Goal: Communication & Community: Answer question/provide support

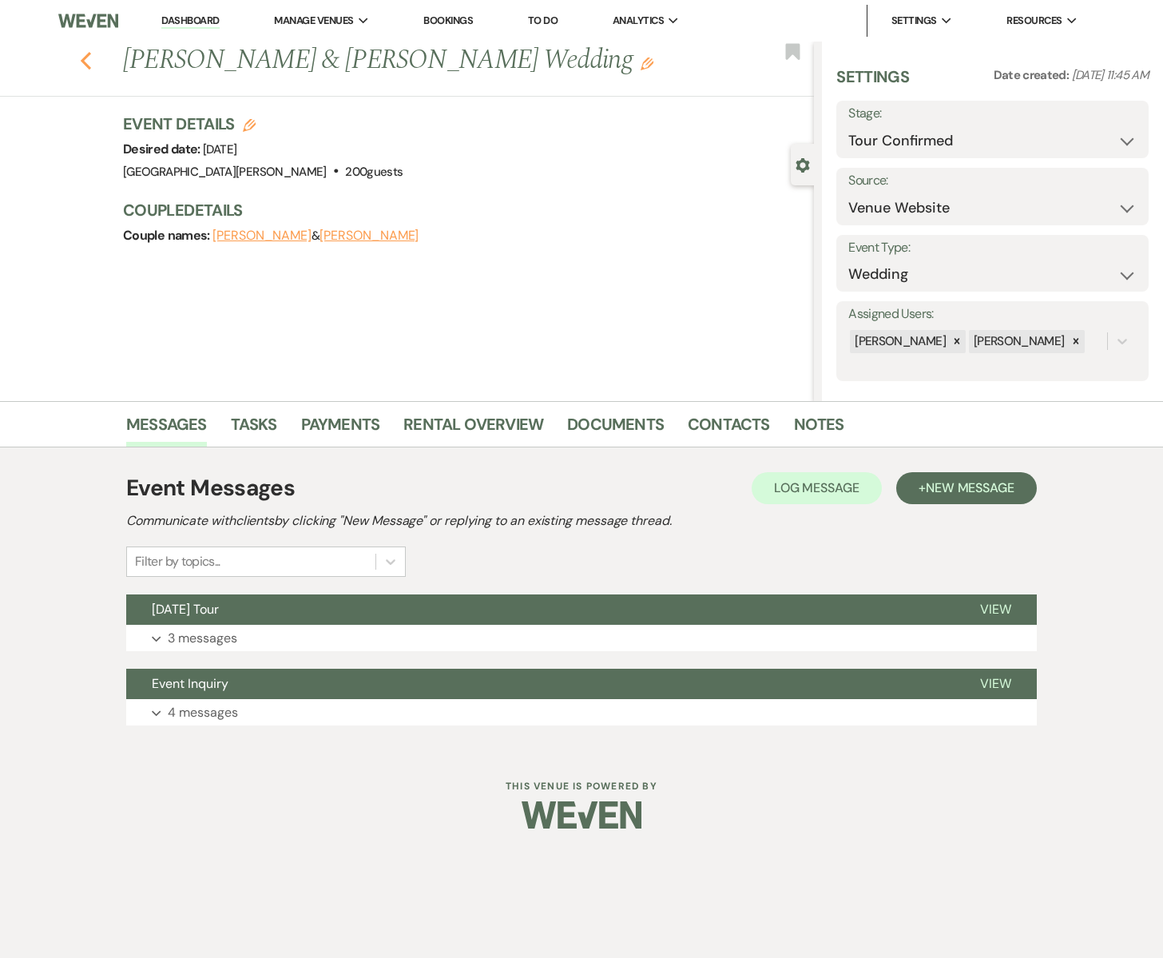
click at [86, 62] on icon "Previous" at bounding box center [86, 60] width 12 height 19
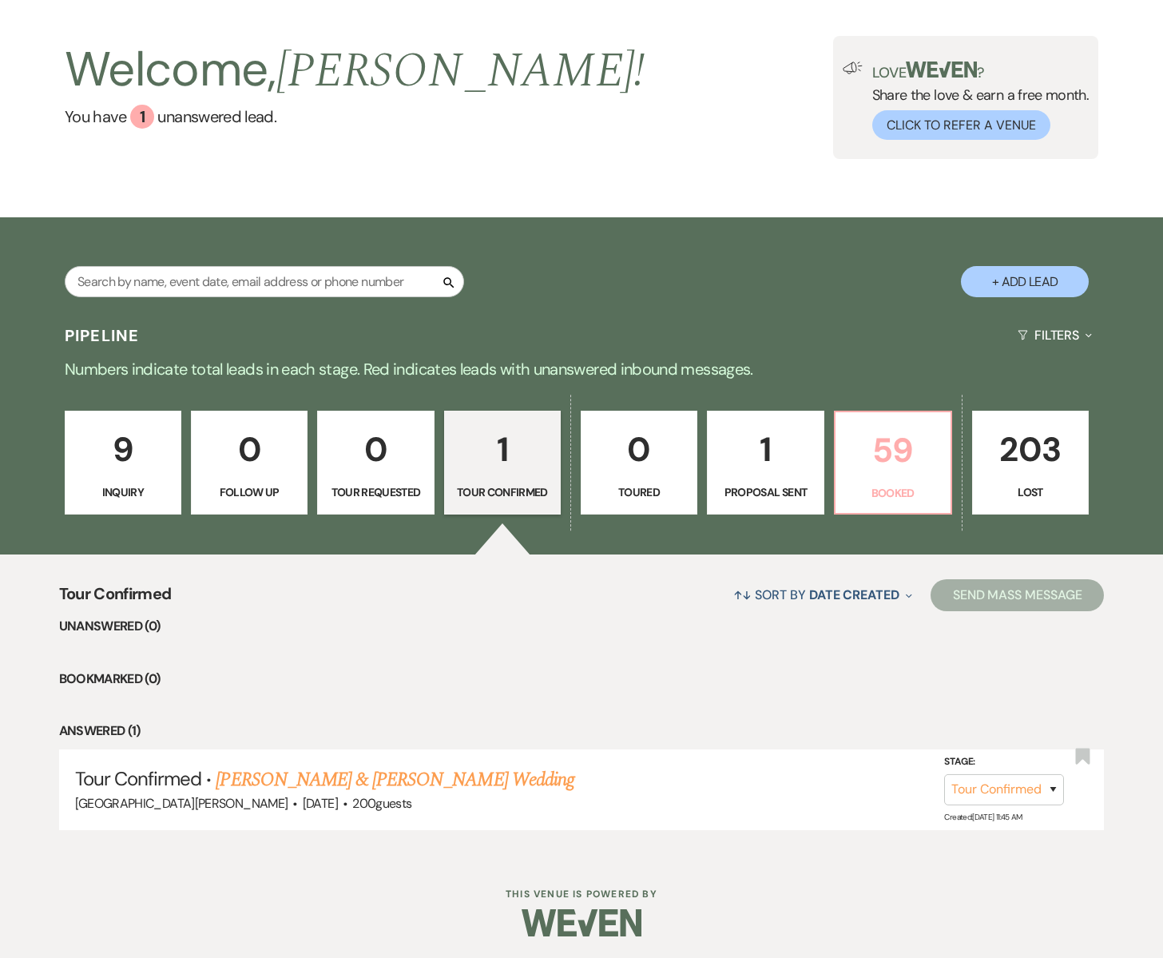
click at [873, 477] on p "59" at bounding box center [893, 450] width 96 height 54
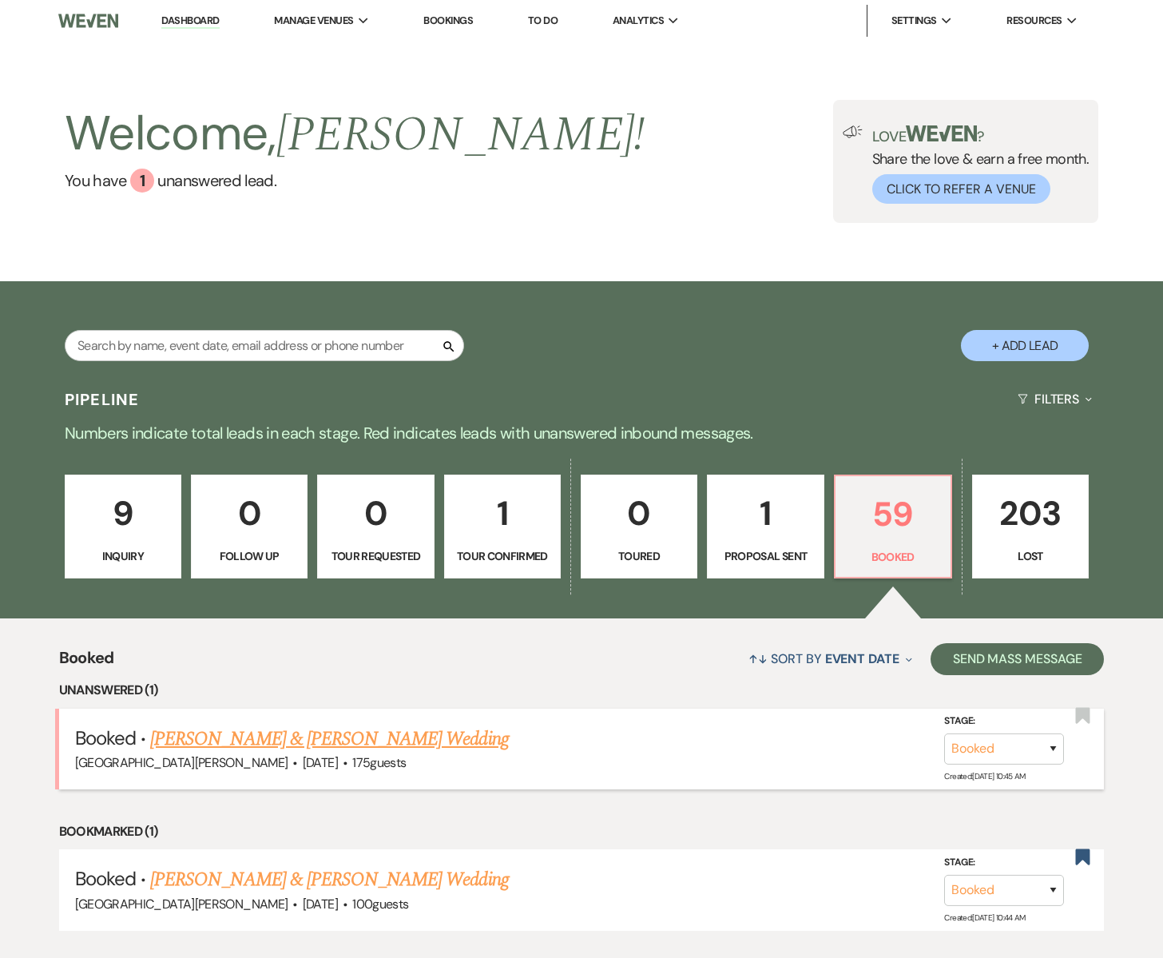
click at [346, 741] on link "[PERSON_NAME] & [PERSON_NAME] Wedding" at bounding box center [329, 739] width 358 height 29
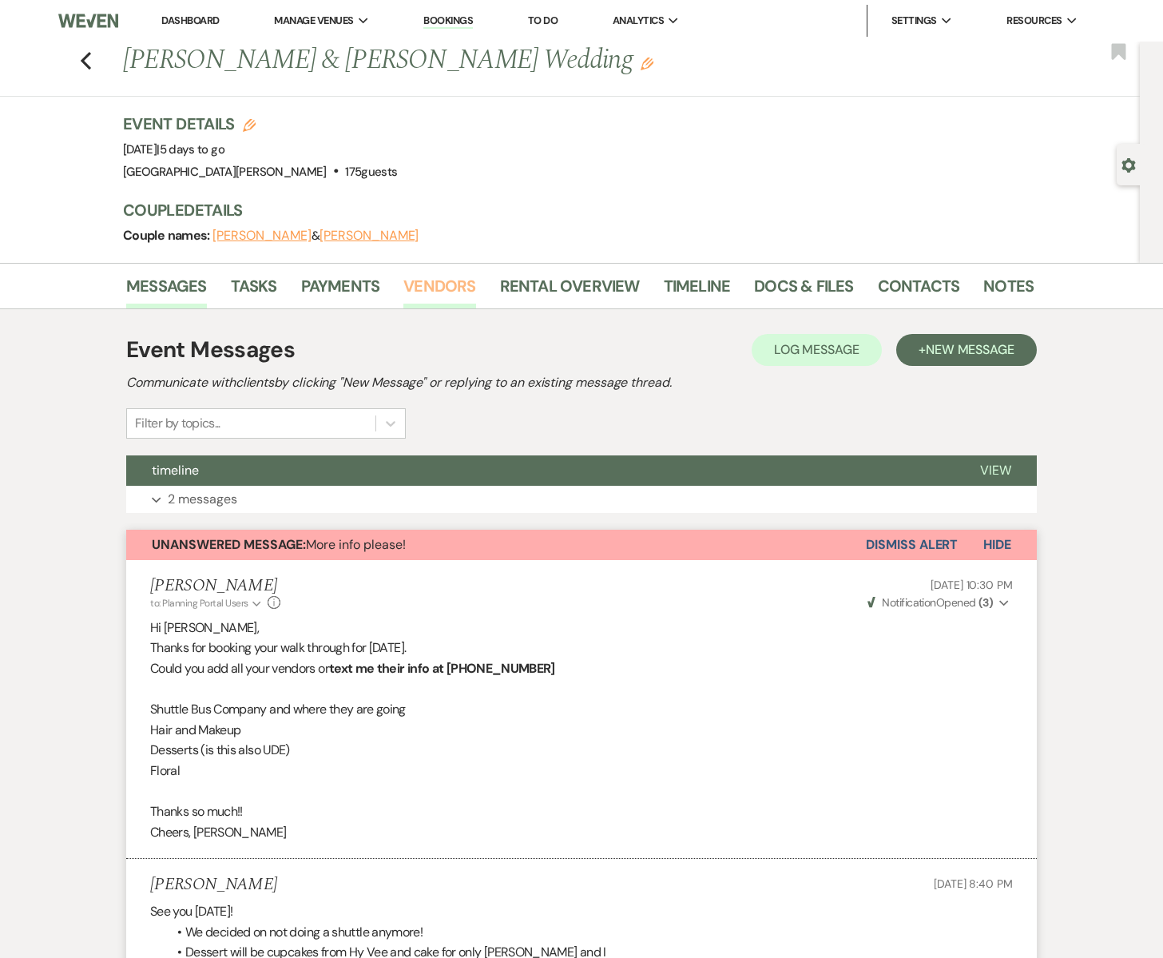
click at [443, 288] on link "Vendors" at bounding box center [439, 290] width 72 height 35
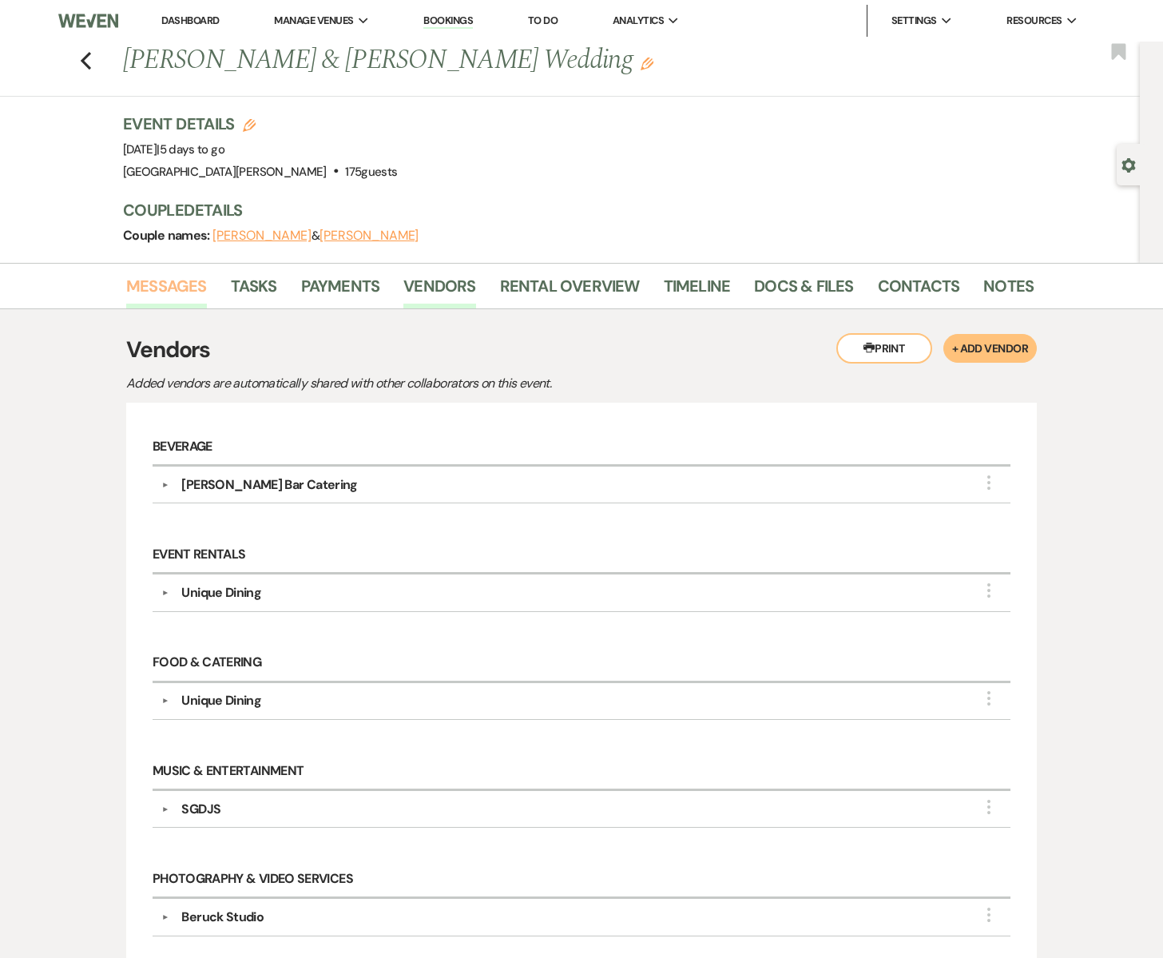
click at [178, 284] on link "Messages" at bounding box center [166, 290] width 81 height 35
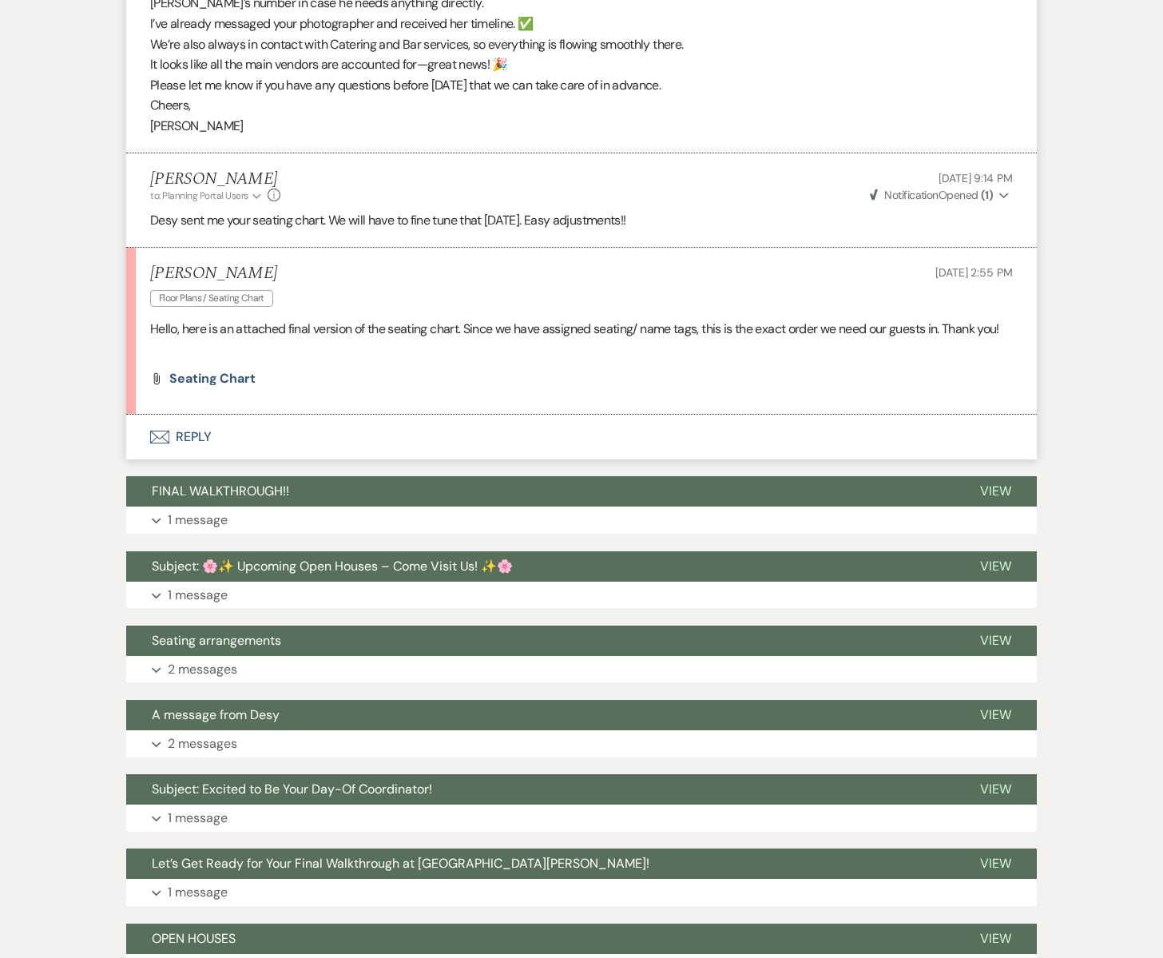
scroll to position [1317, 0]
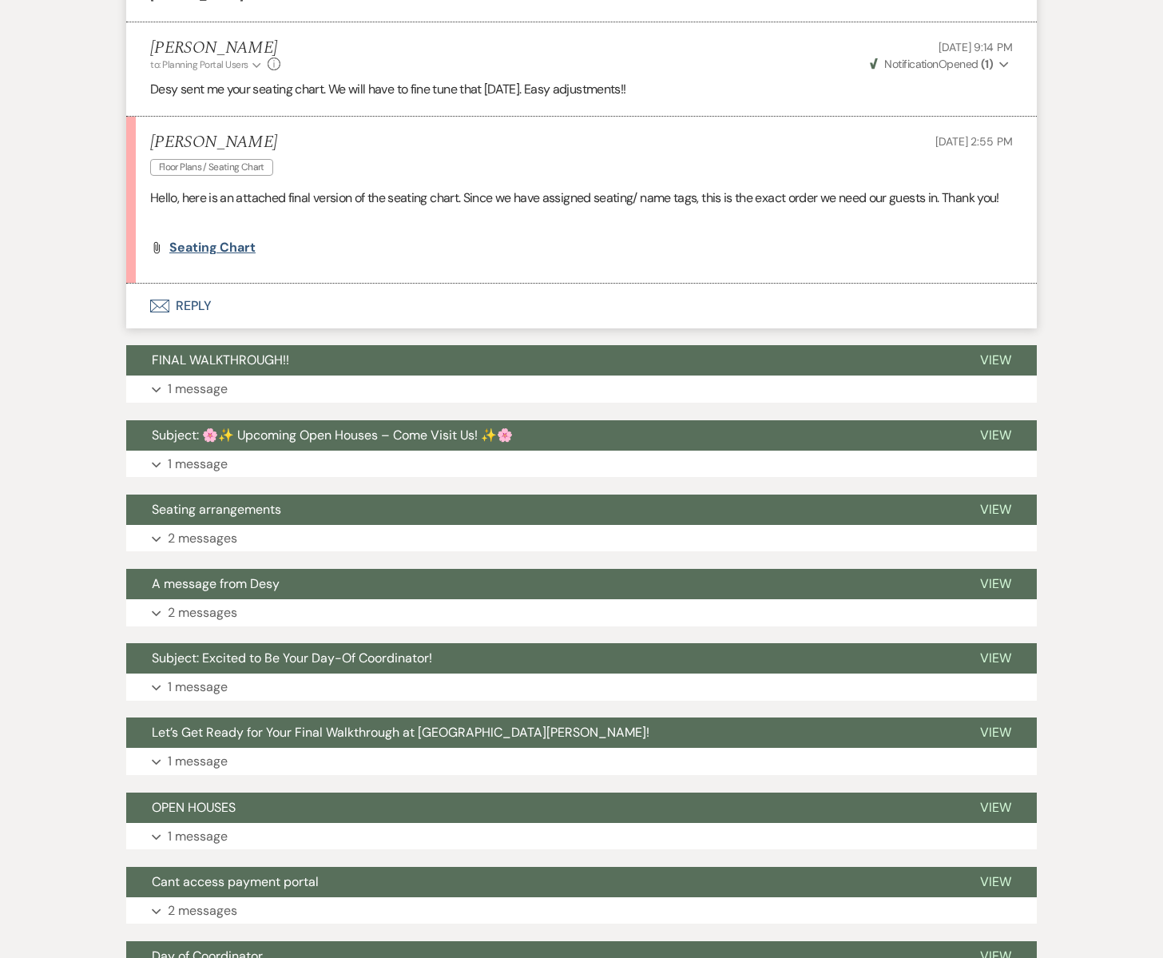
click at [200, 246] on span "seating chart" at bounding box center [212, 247] width 86 height 17
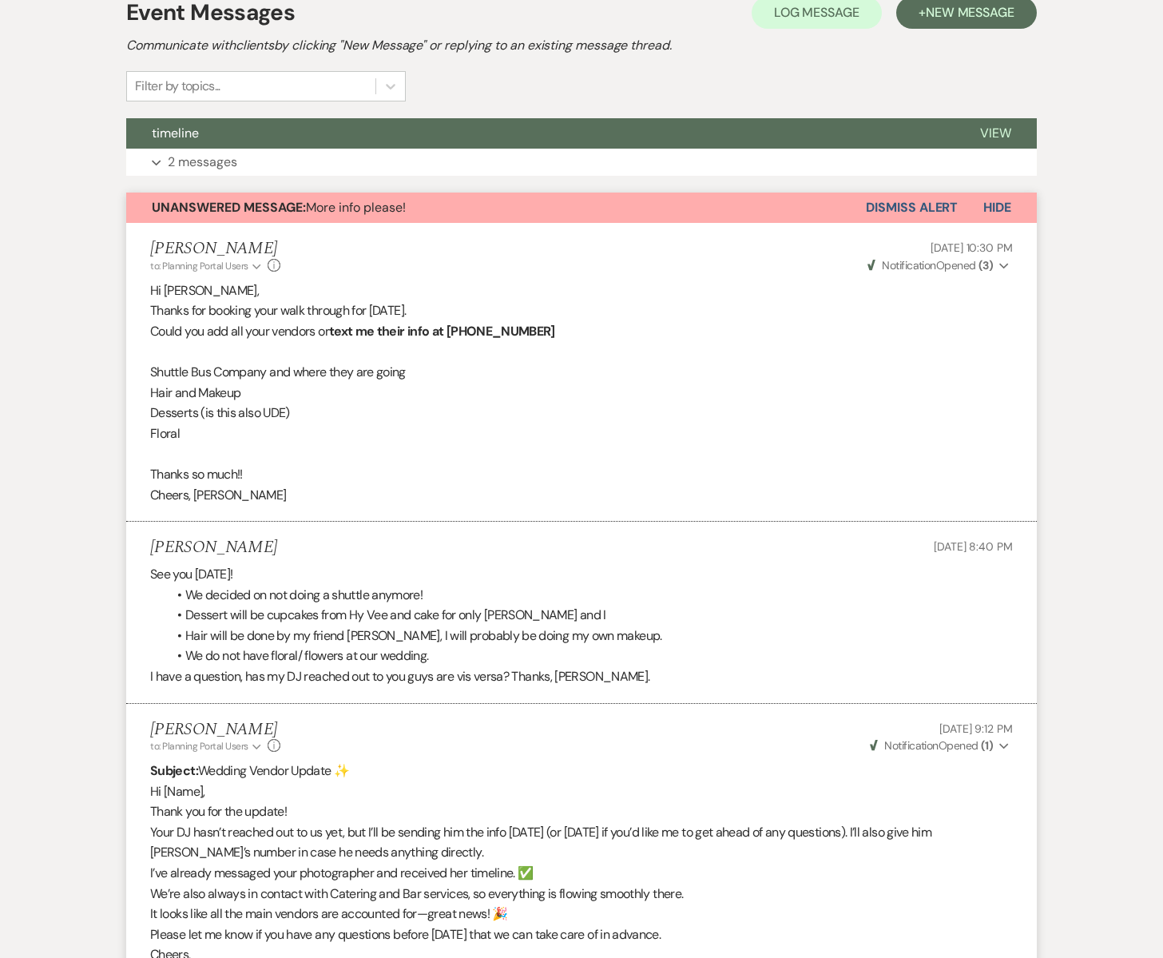
scroll to position [203, 0]
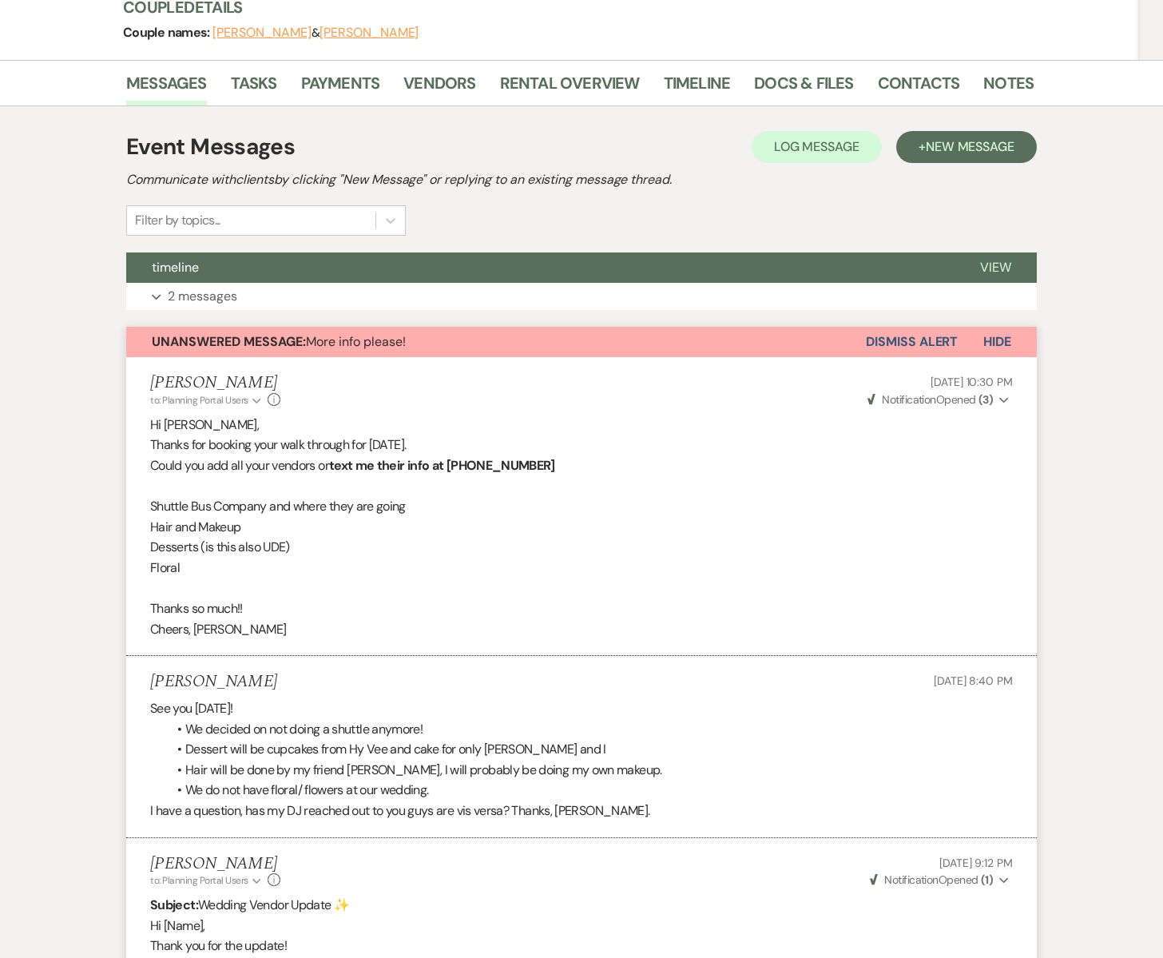
click at [891, 339] on button "Dismiss Alert" at bounding box center [912, 342] width 92 height 30
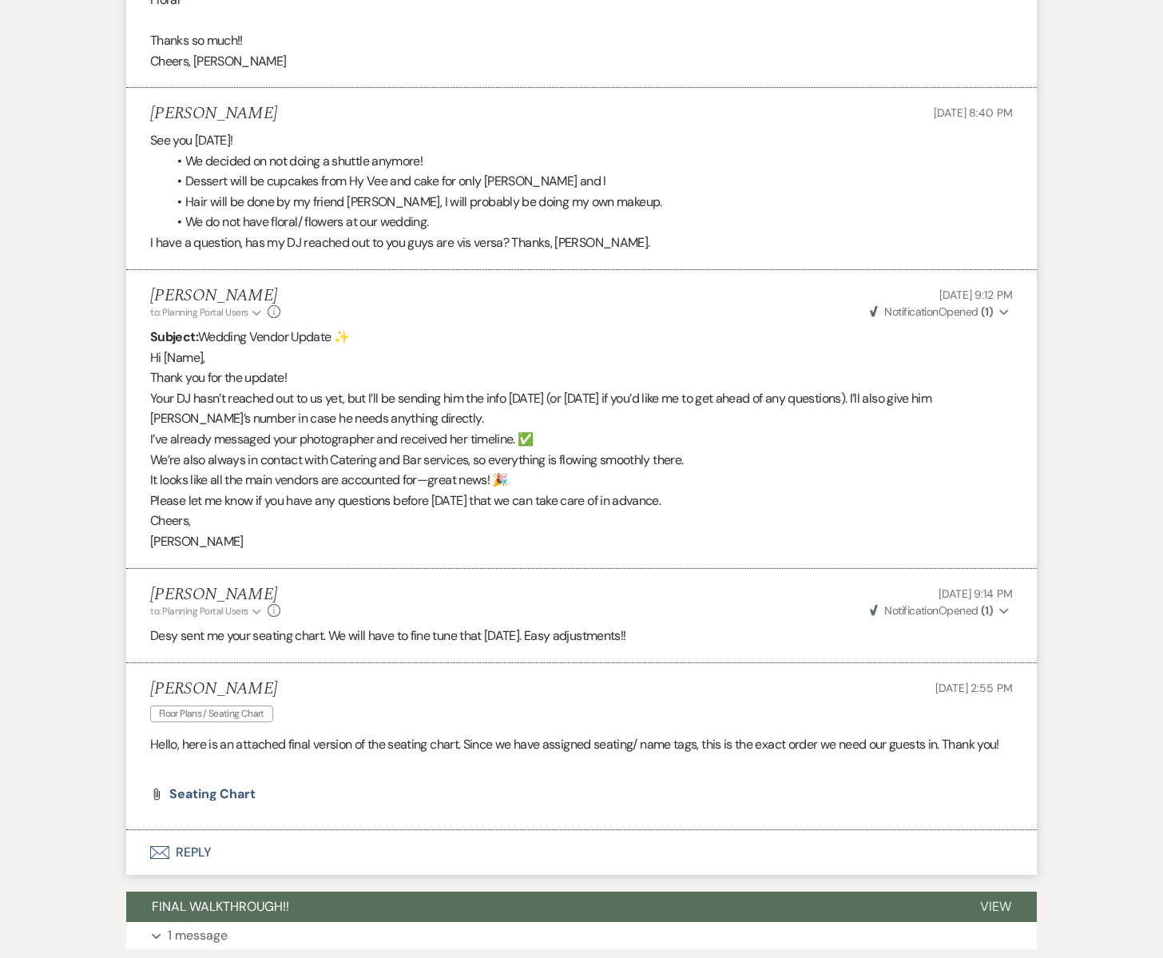
scroll to position [774, 0]
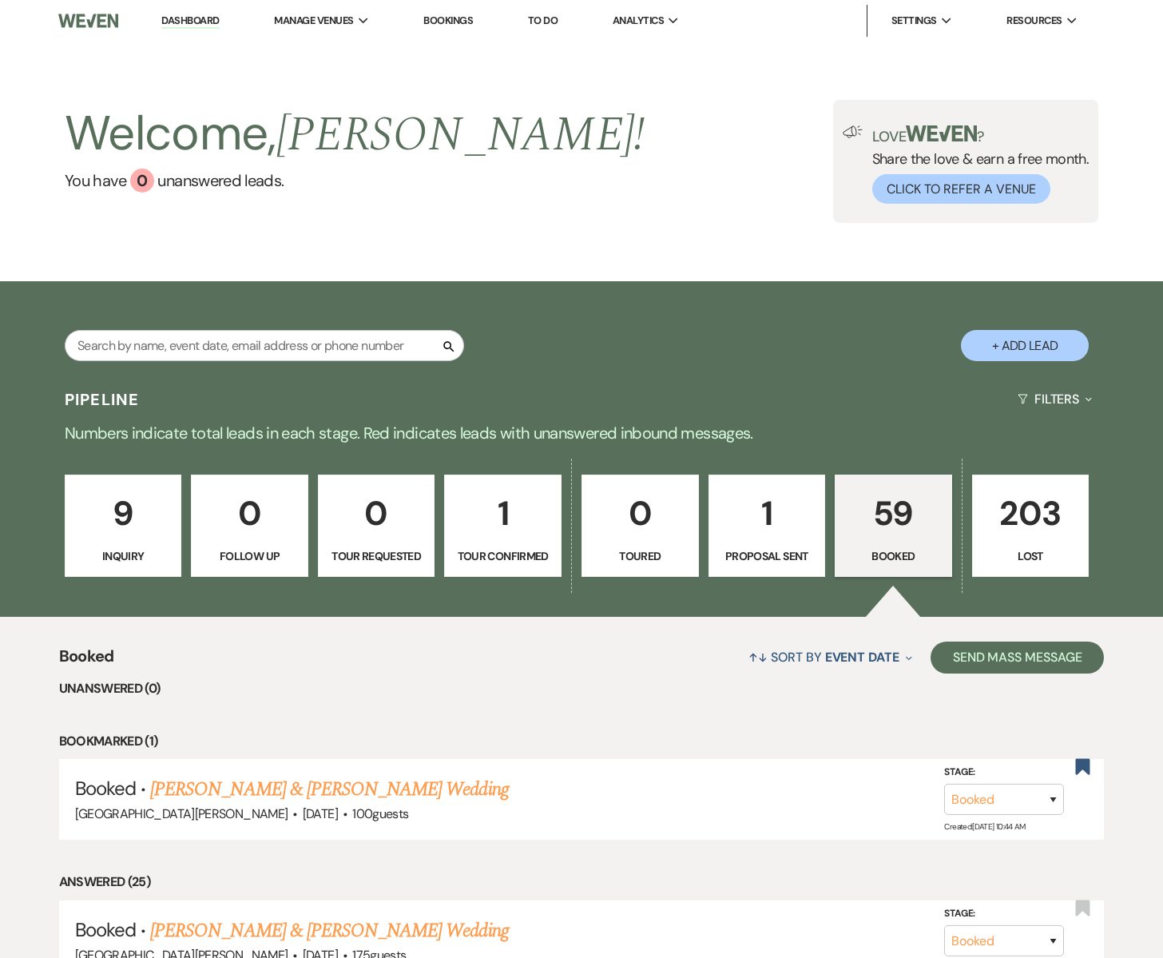
click at [117, 527] on p "9" at bounding box center [123, 514] width 97 height 54
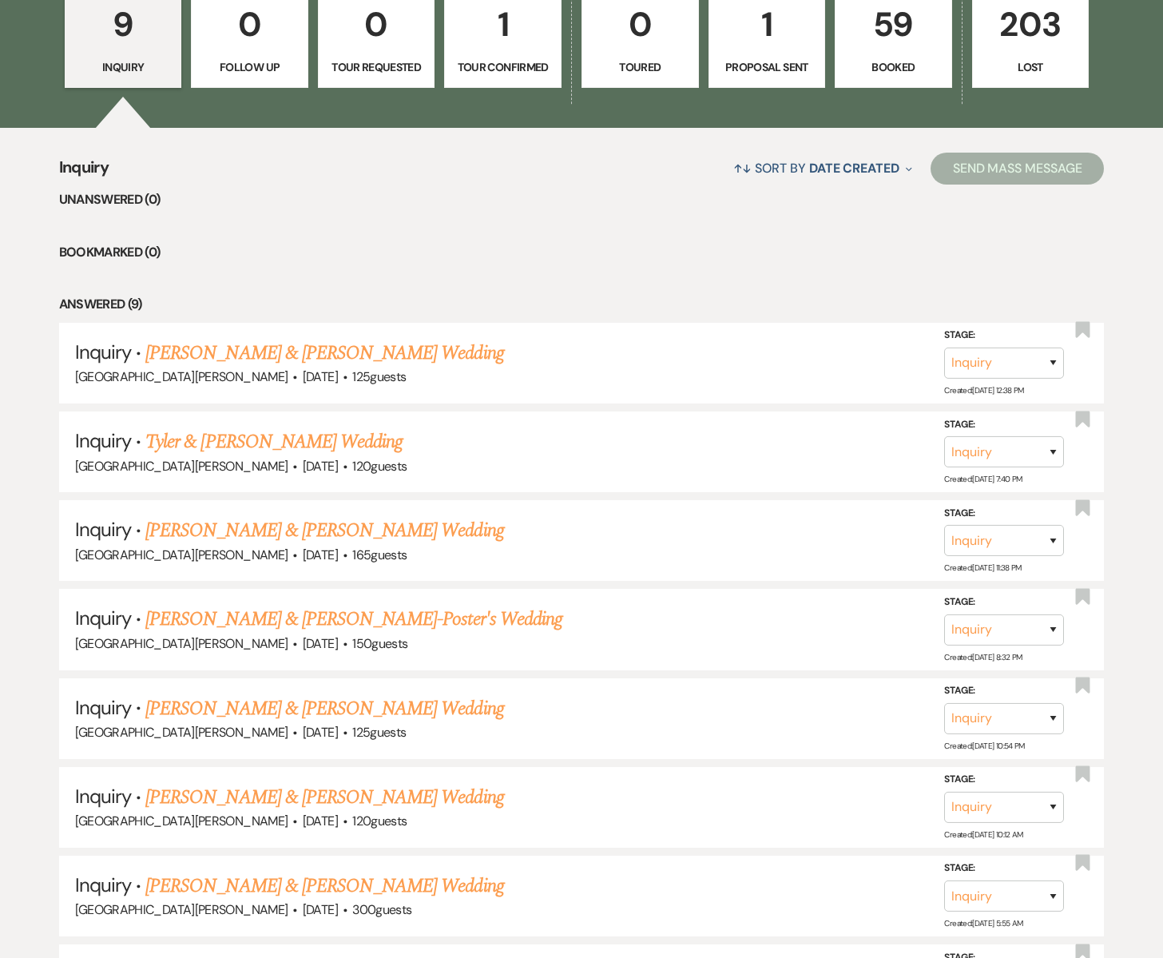
scroll to position [491, 0]
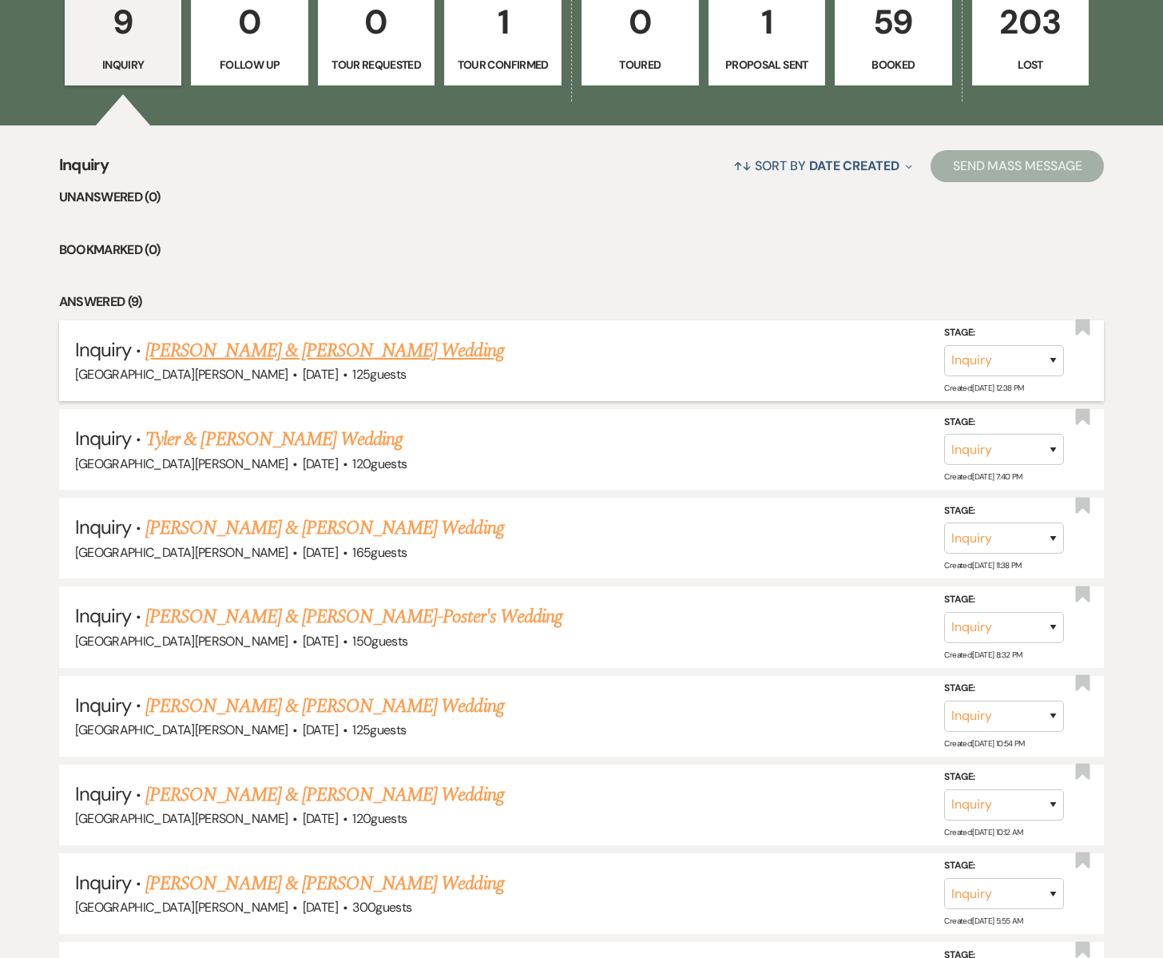
click at [228, 349] on link "Serena Greiner & Sam Hagen's Wedding" at bounding box center [324, 350] width 358 height 29
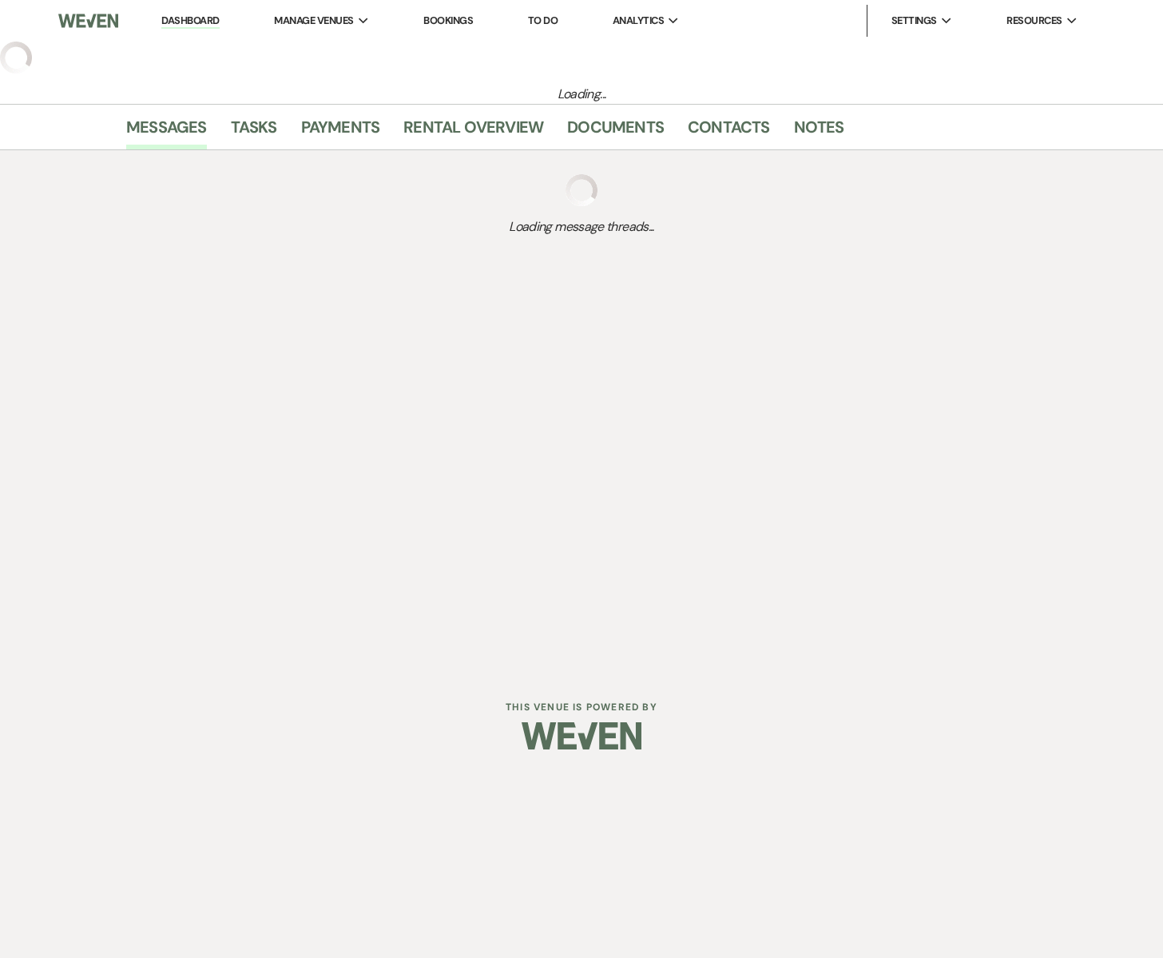
select select "5"
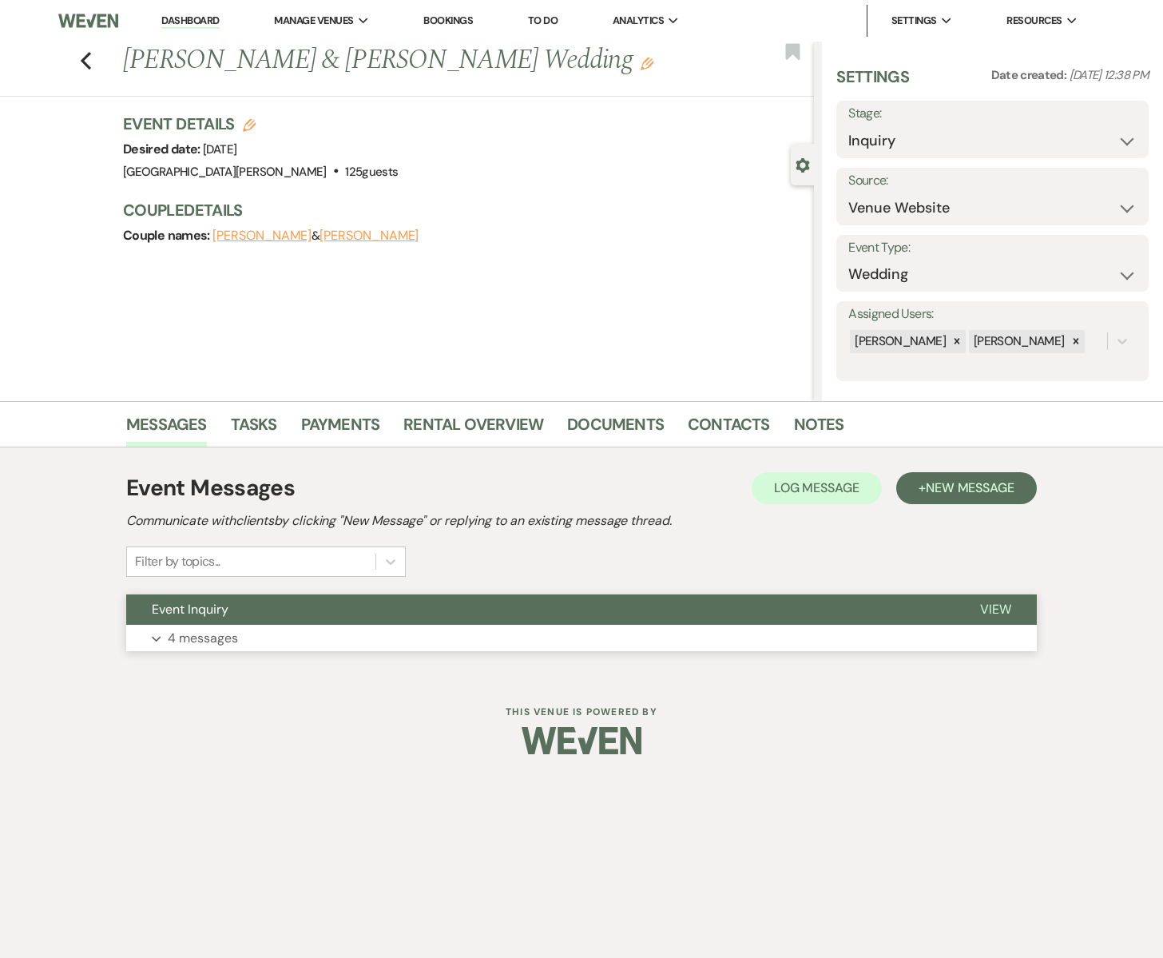
click at [386, 622] on button "Event Inquiry" at bounding box center [540, 609] width 828 height 30
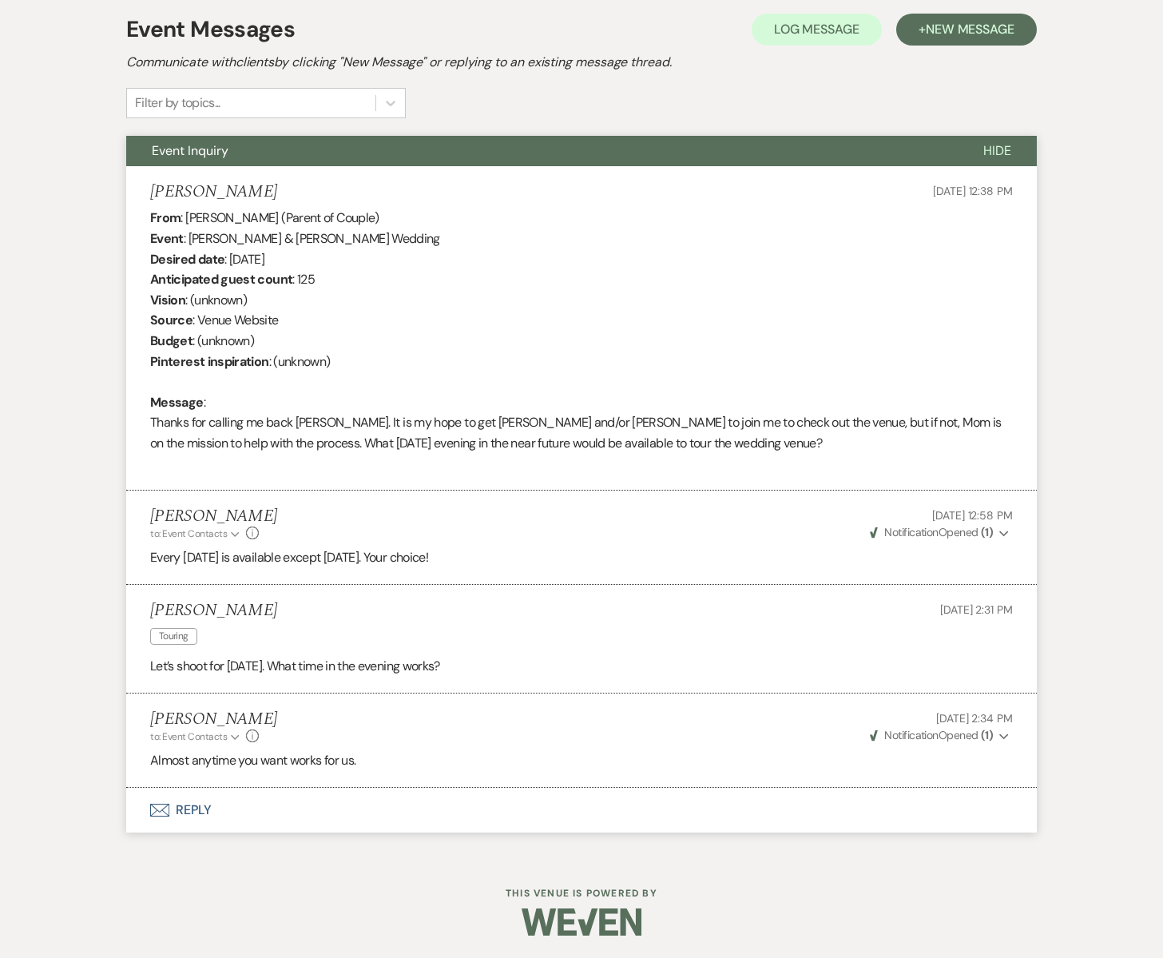
scroll to position [459, 0]
click at [162, 810] on icon "Envelope" at bounding box center [159, 809] width 19 height 13
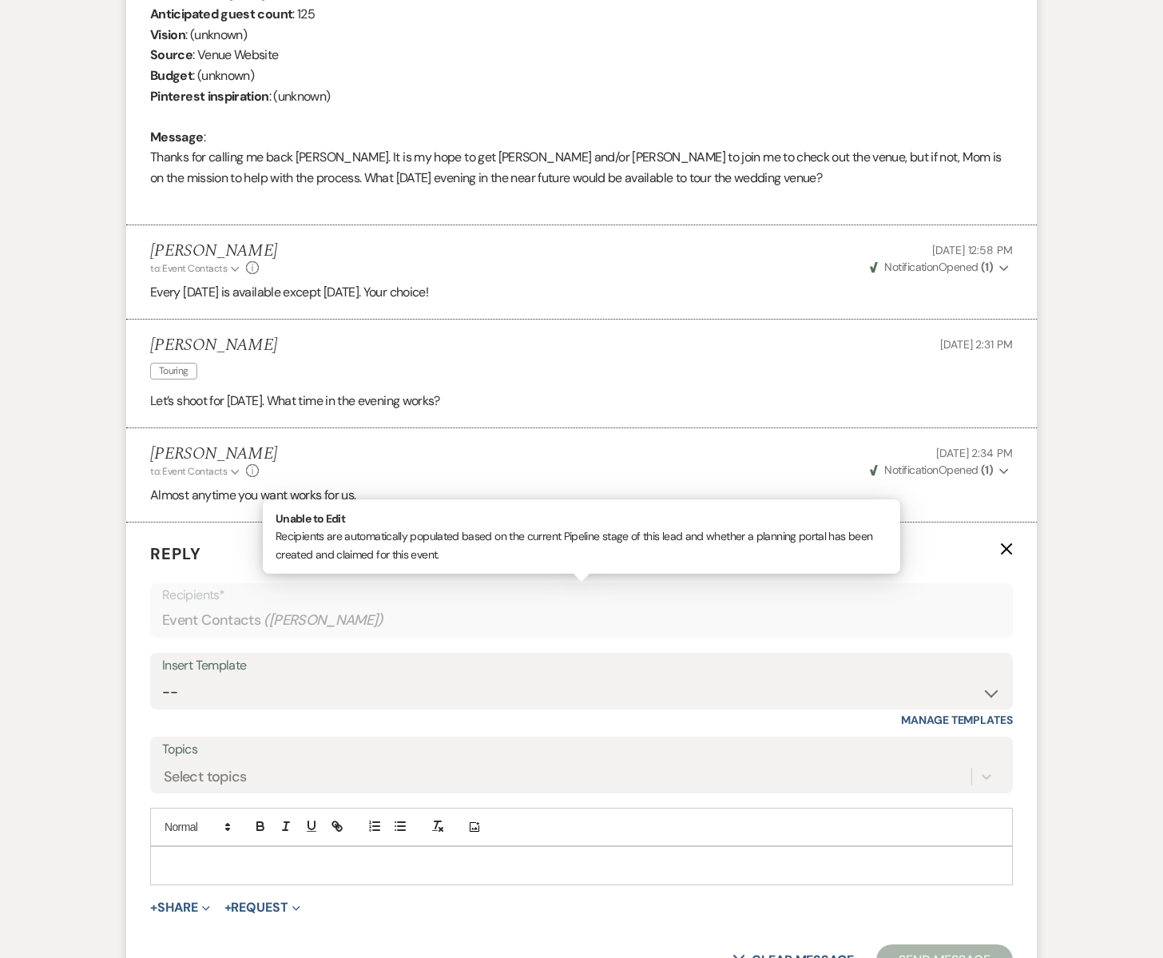
scroll to position [765, 0]
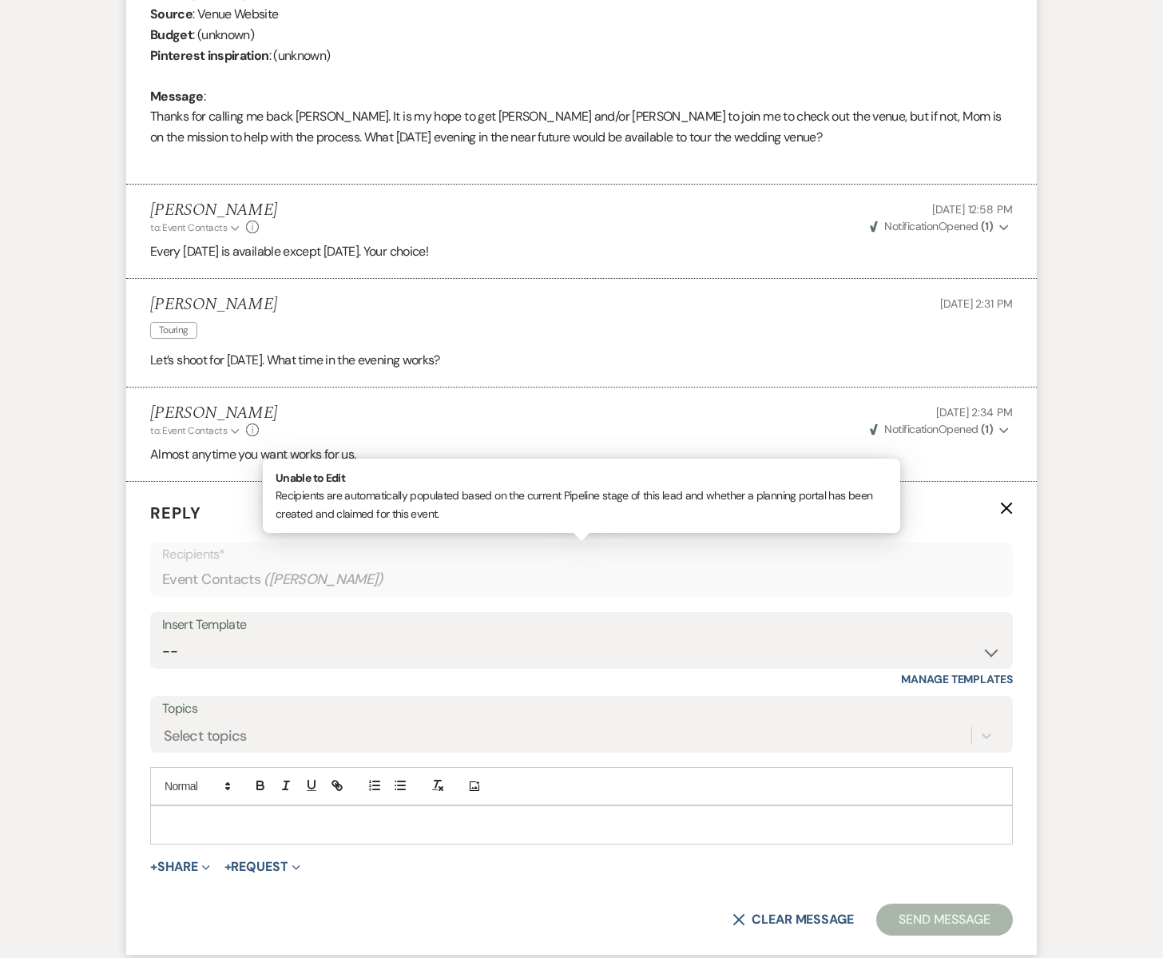
click at [173, 823] on p at bounding box center [581, 825] width 837 height 18
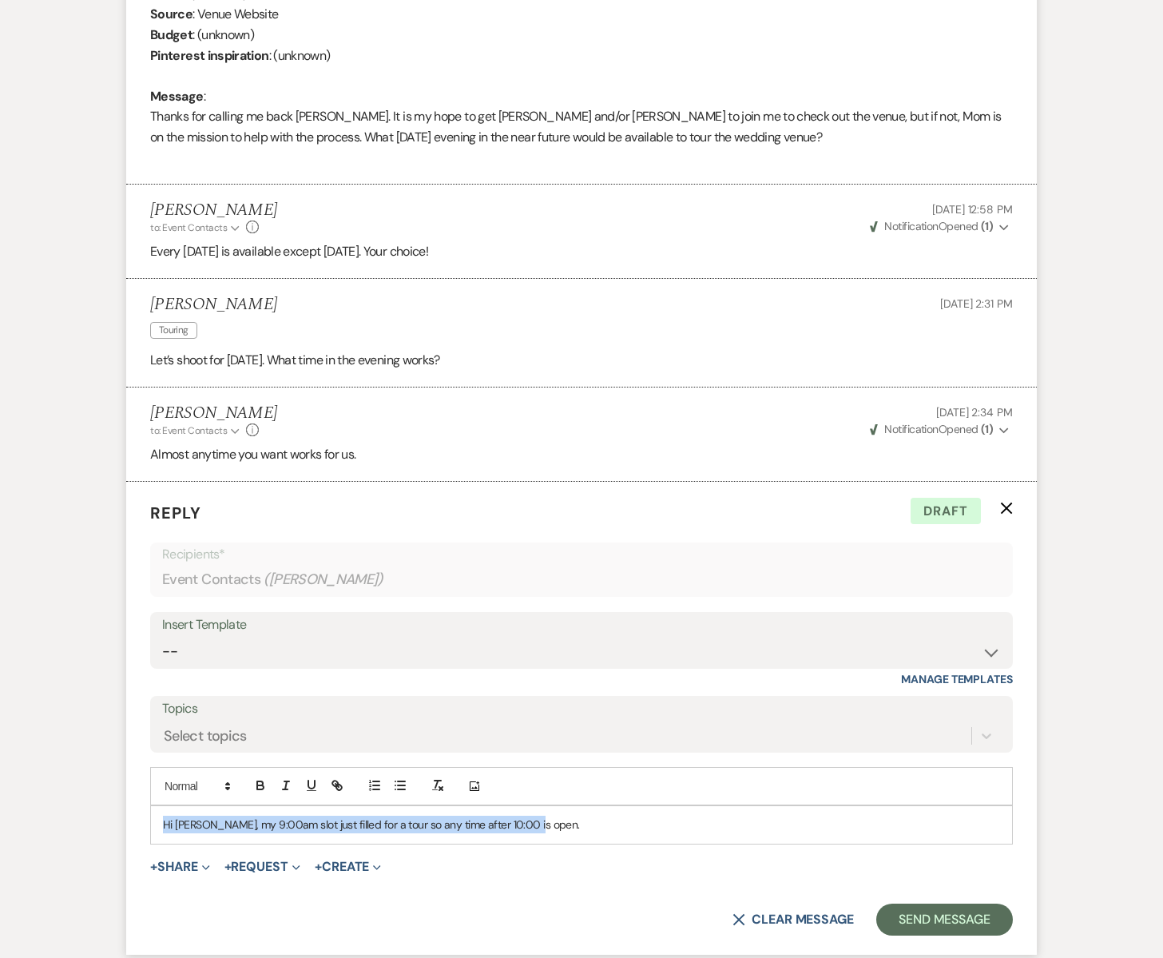
drag, startPoint x: 521, startPoint y: 828, endPoint x: 157, endPoint y: 820, distance: 363.6
click at [157, 820] on div "Hi Lesley, my 9:00am slot just filled for a tour so any time after 10:00 is ope…" at bounding box center [581, 824] width 861 height 37
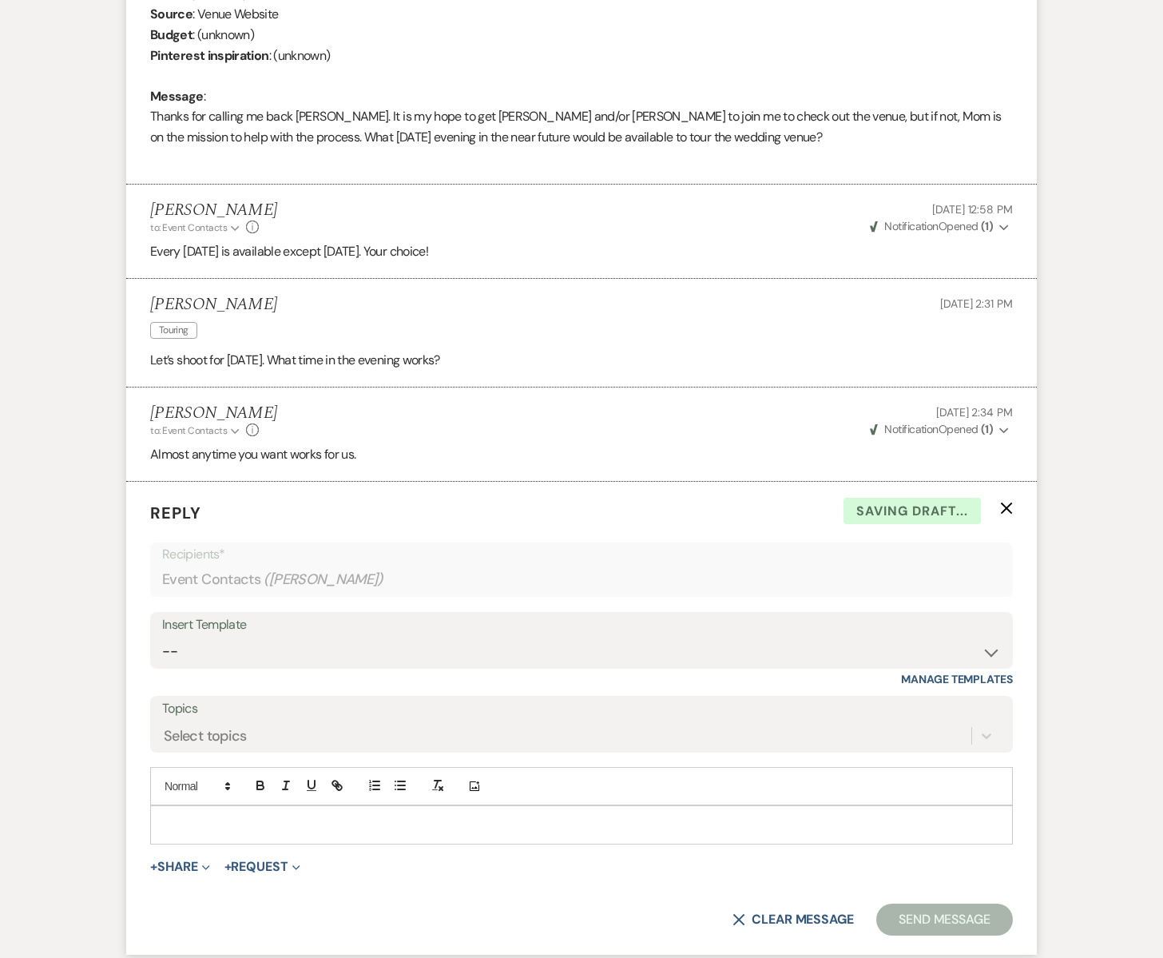
click at [1004, 503] on icon "X" at bounding box center [1006, 508] width 13 height 13
